Goal: Find specific fact: Find specific fact

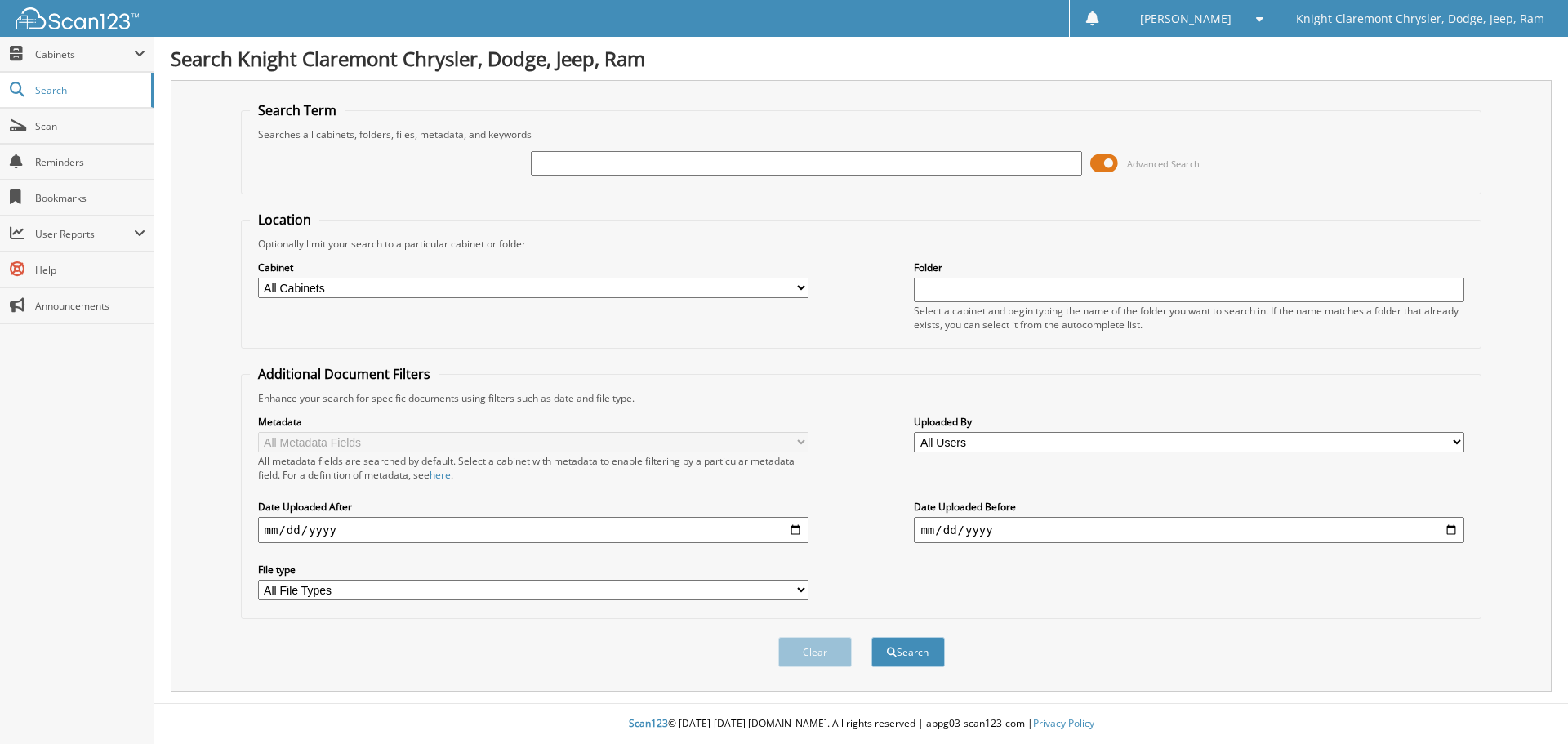
click at [727, 167] on input "text" at bounding box center [806, 163] width 551 height 25
type input "MK3710"
click at [871, 637] on button "Search" at bounding box center [908, 653] width 74 height 30
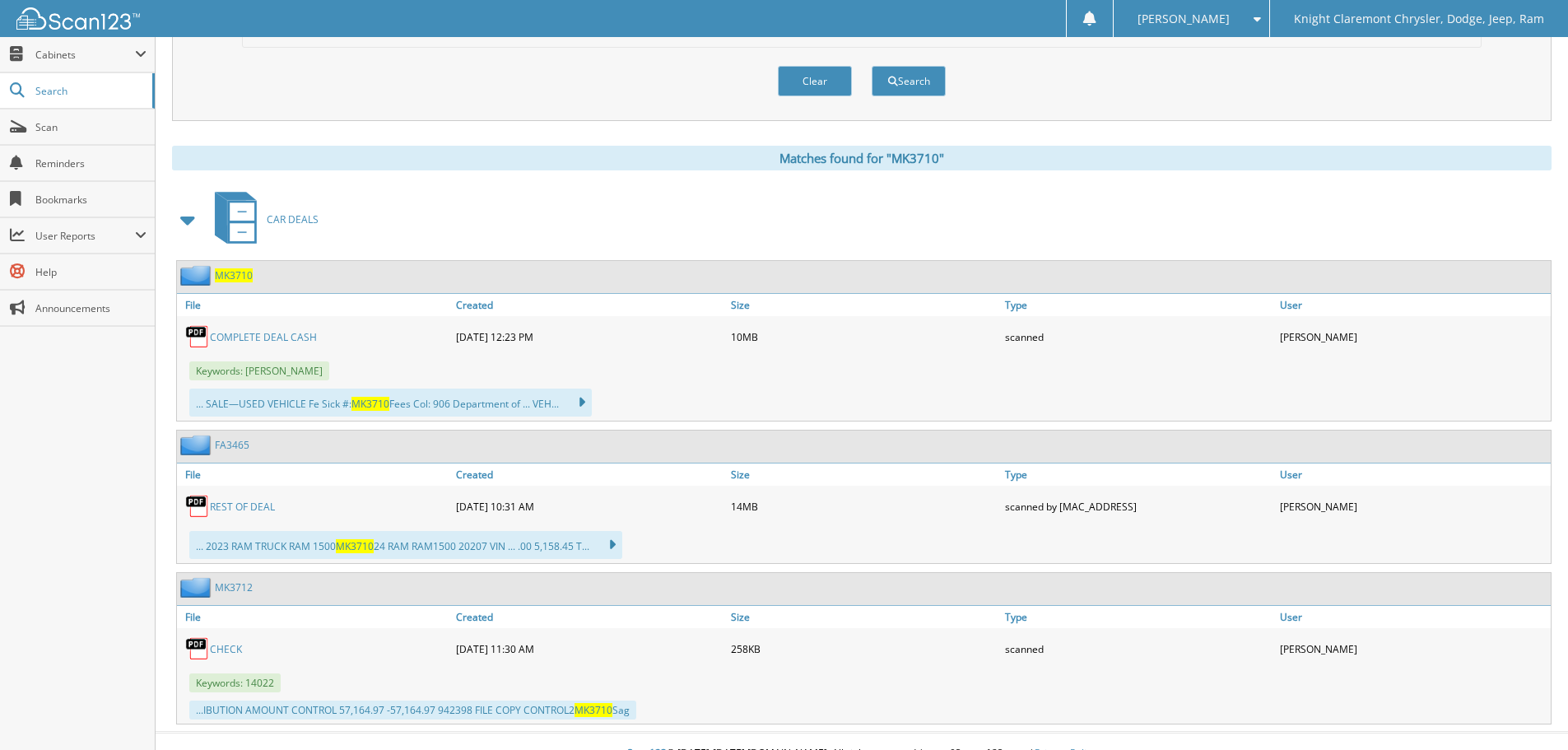
scroll to position [601, 0]
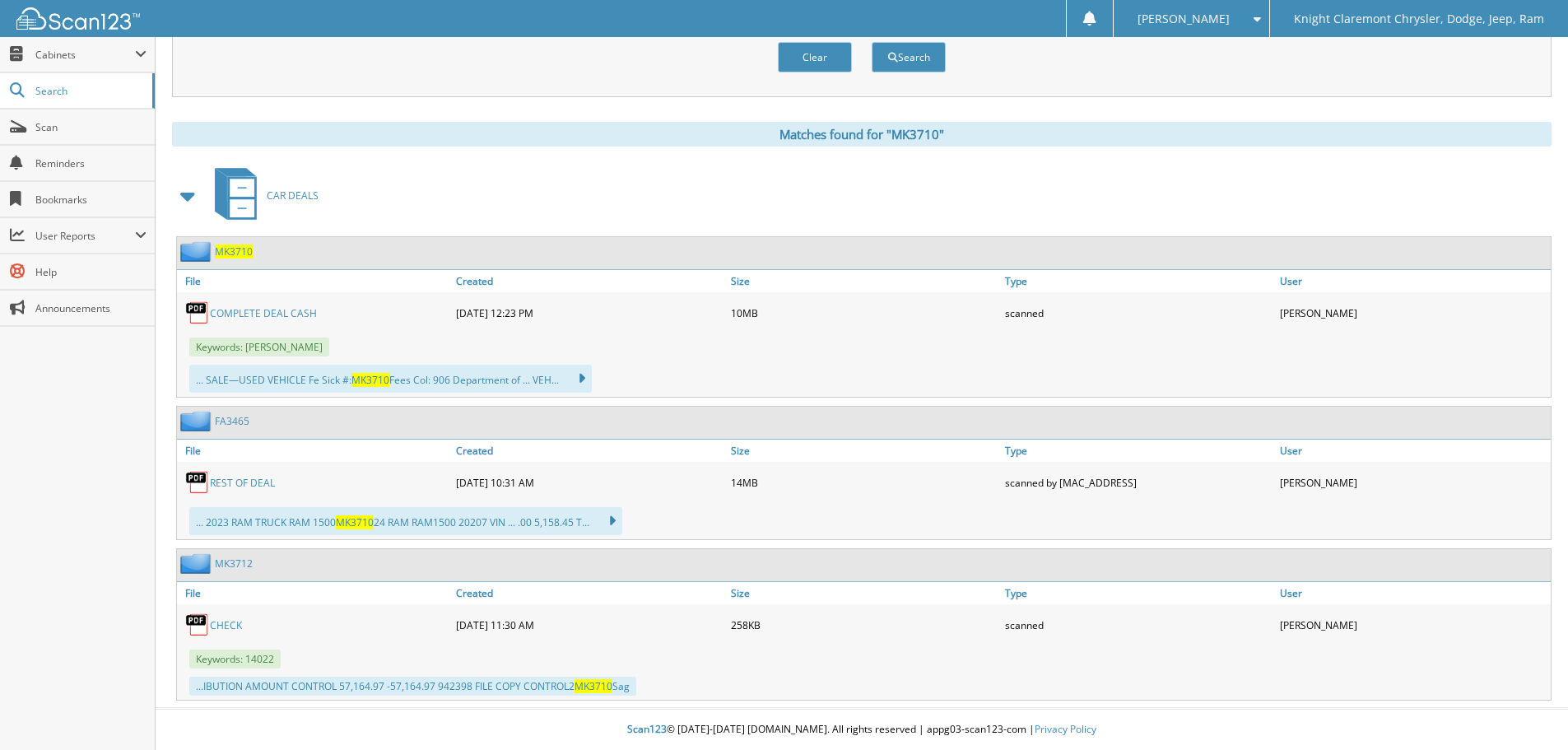
click at [226, 624] on link "CHECK" at bounding box center [226, 625] width 32 height 14
click at [200, 630] on img at bounding box center [198, 625] width 25 height 25
click at [231, 563] on link "MK3712" at bounding box center [234, 563] width 38 height 14
